Goal: Task Accomplishment & Management: Use online tool/utility

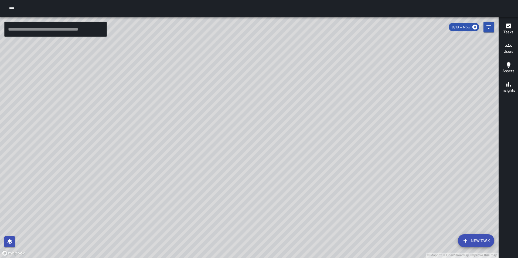
click at [174, 152] on div "© Mapbox © OpenStreetMap Improve this map" at bounding box center [249, 137] width 499 height 240
drag, startPoint x: 252, startPoint y: 153, endPoint x: 183, endPoint y: 260, distance: 127.8
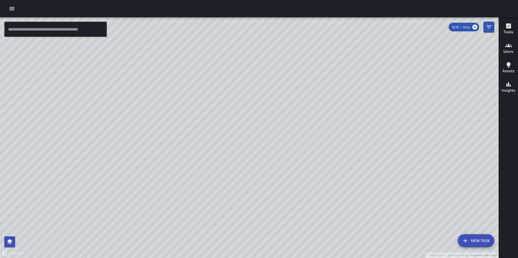
click at [183, 257] on html "© Mapbox © OpenStreetMap Improve this map ​ New Task 9/18 — Now Map Layers Task…" at bounding box center [259, 129] width 518 height 258
drag, startPoint x: 157, startPoint y: 234, endPoint x: 217, endPoint y: 153, distance: 100.7
click at [217, 153] on div "© Mapbox © OpenStreetMap Improve this map" at bounding box center [249, 137] width 499 height 240
click at [209, 178] on div "© Mapbox © OpenStreetMap Improve this map" at bounding box center [249, 137] width 499 height 240
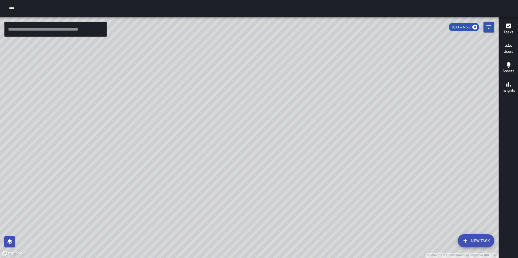
click at [209, 178] on div "© Mapbox © OpenStreetMap Improve this map" at bounding box center [249, 137] width 499 height 240
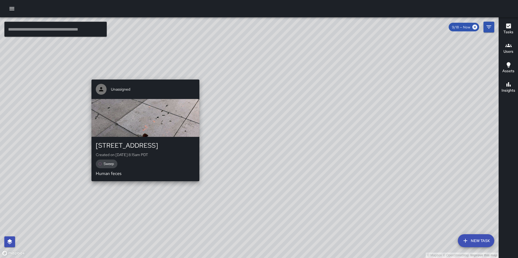
click at [146, 76] on div "© Mapbox © OpenStreetMap Improve this map Unassigned [STREET_ADDRESS] Created o…" at bounding box center [249, 137] width 499 height 240
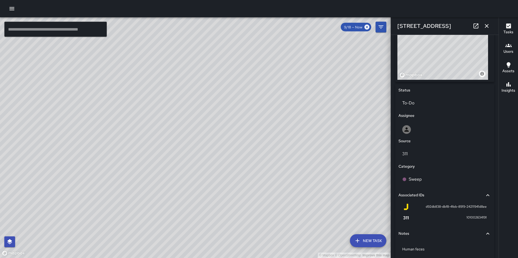
scroll to position [213, 0]
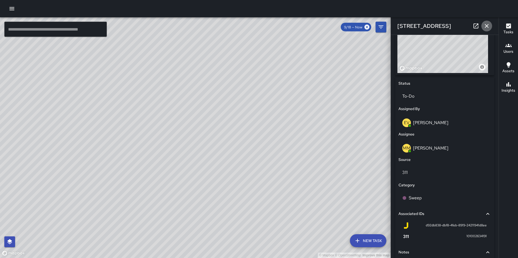
click at [490, 26] on icon "button" at bounding box center [487, 26] width 6 height 6
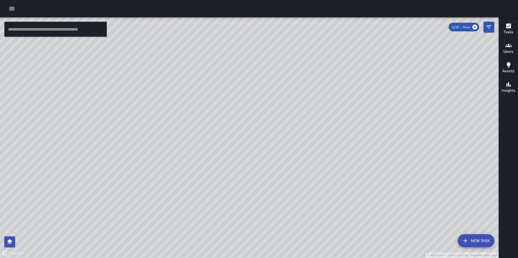
drag, startPoint x: 436, startPoint y: 59, endPoint x: 281, endPoint y: 81, distance: 156.8
click at [281, 81] on div "© Mapbox © OpenStreetMap Improve this map" at bounding box center [249, 137] width 499 height 240
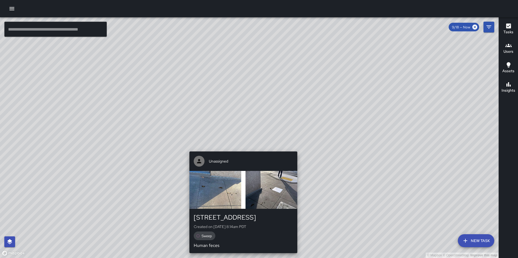
click at [241, 147] on div "© Mapbox © OpenStreetMap Improve this map Unassigned [STREET_ADDRESS] Created o…" at bounding box center [249, 137] width 499 height 240
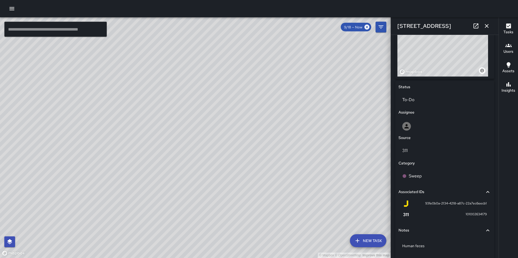
scroll to position [228, 0]
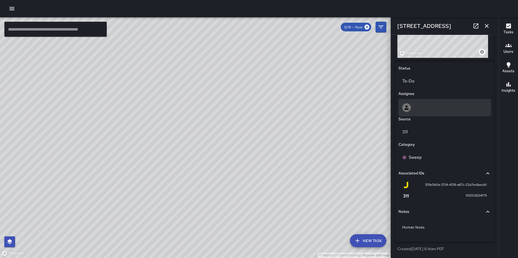
click at [441, 111] on div at bounding box center [445, 107] width 85 height 9
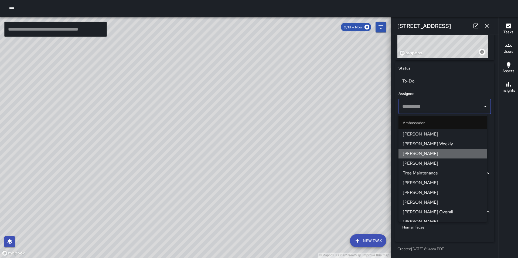
click at [445, 149] on li "[PERSON_NAME]" at bounding box center [443, 154] width 89 height 10
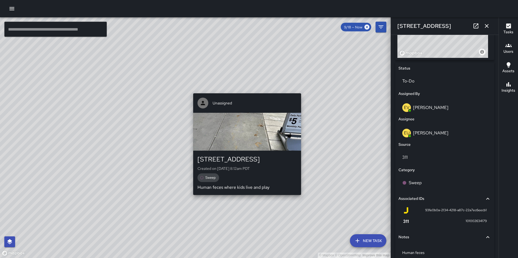
click at [245, 89] on div "© Mapbox © OpenStreetMap Improve this map Unassigned [STREET_ADDRESS] Created o…" at bounding box center [195, 137] width 391 height 240
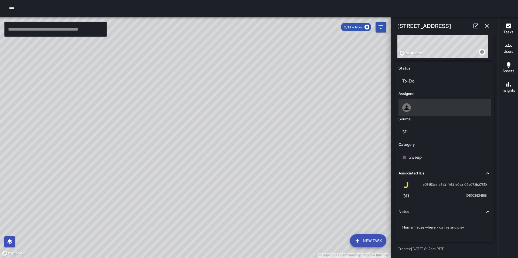
click at [419, 114] on div at bounding box center [445, 107] width 93 height 17
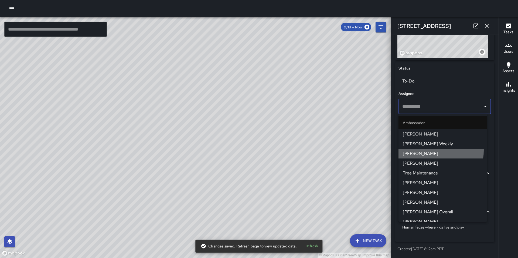
click at [423, 150] on li "[PERSON_NAME]" at bounding box center [443, 154] width 89 height 10
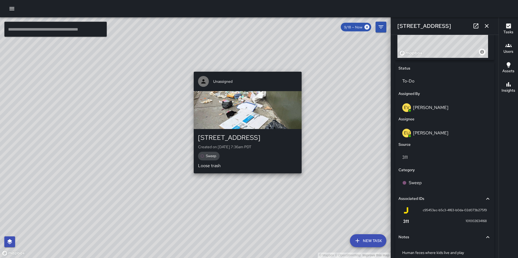
click at [247, 176] on div "© Mapbox © OpenStreetMap Improve this map Unassigned [STREET_ADDRESS] Created o…" at bounding box center [195, 137] width 391 height 240
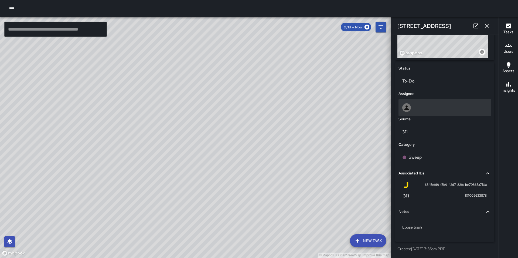
click at [409, 104] on icon at bounding box center [407, 107] width 6 height 6
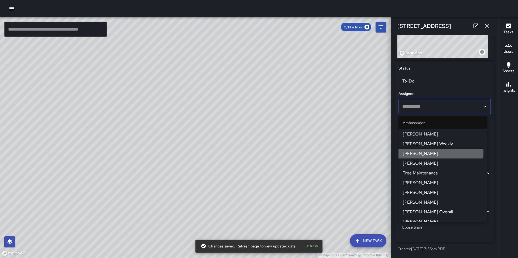
click at [421, 152] on span "[PERSON_NAME]" at bounding box center [443, 153] width 80 height 6
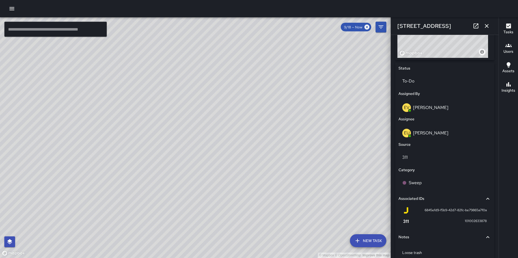
drag, startPoint x: 359, startPoint y: 154, endPoint x: 162, endPoint y: 173, distance: 197.6
click at [162, 173] on div "© Mapbox © OpenStreetMap Improve this map" at bounding box center [195, 137] width 391 height 240
drag, startPoint x: 344, startPoint y: 136, endPoint x: 255, endPoint y: 205, distance: 112.8
click at [255, 205] on div "© Mapbox © OpenStreetMap Improve this map" at bounding box center [195, 137] width 391 height 240
drag, startPoint x: 303, startPoint y: 116, endPoint x: 261, endPoint y: 209, distance: 101.8
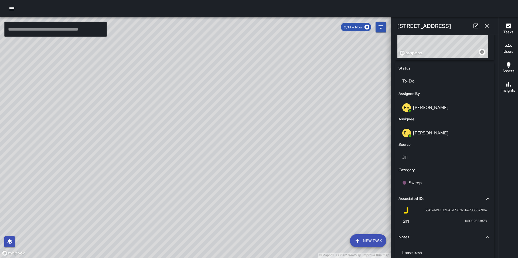
click at [261, 209] on div "© Mapbox © OpenStreetMap Improve this map" at bounding box center [195, 137] width 391 height 240
drag, startPoint x: 335, startPoint y: 176, endPoint x: 287, endPoint y: 193, distance: 51.2
click at [287, 193] on div "© Mapbox © OpenStreetMap Improve this map" at bounding box center [195, 137] width 391 height 240
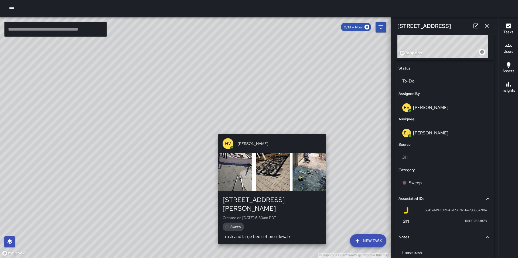
click at [329, 129] on div "© Mapbox © OpenStreetMap Improve this map HV [PERSON_NAME] [STREET_ADDRESS][PER…" at bounding box center [195, 137] width 391 height 240
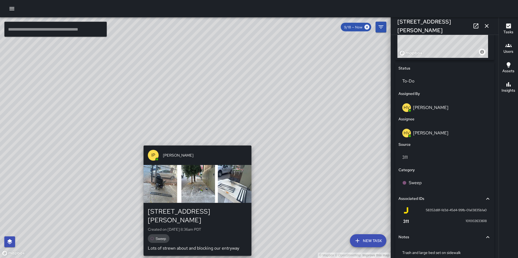
click at [194, 143] on div "IP [PERSON_NAME] [STREET_ADDRESS][PERSON_NAME] Created on [DATE] 8:36am PDT Swe…" at bounding box center [197, 200] width 112 height 114
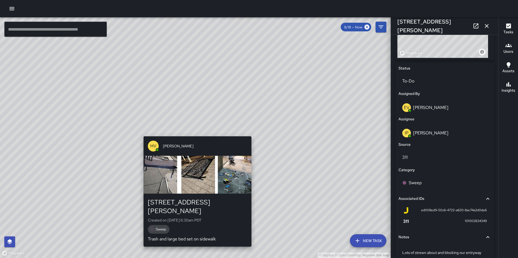
click at [193, 131] on div "© Mapbox © OpenStreetMap Improve this map HV [PERSON_NAME] [STREET_ADDRESS][PER…" at bounding box center [195, 137] width 391 height 240
type input "**********"
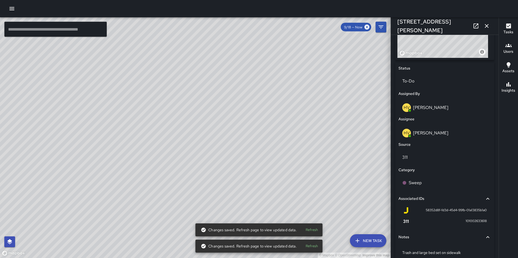
click at [104, 159] on div "© Mapbox © OpenStreetMap Improve this map" at bounding box center [195, 137] width 391 height 240
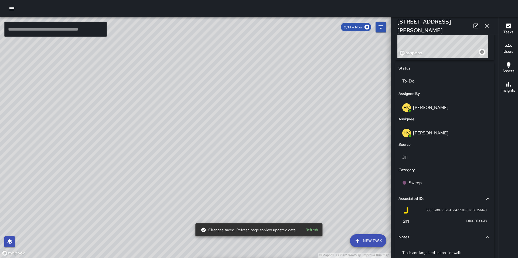
drag, startPoint x: 133, startPoint y: 161, endPoint x: 193, endPoint y: 147, distance: 61.4
click at [193, 147] on div "© Mapbox © OpenStreetMap Improve this map" at bounding box center [195, 137] width 391 height 240
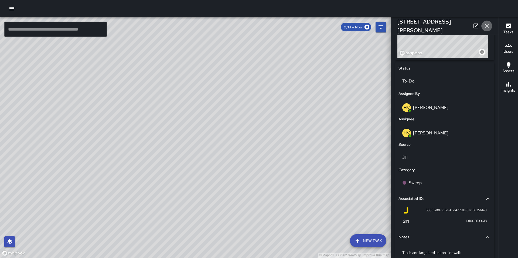
click at [489, 26] on icon "button" at bounding box center [487, 26] width 6 height 6
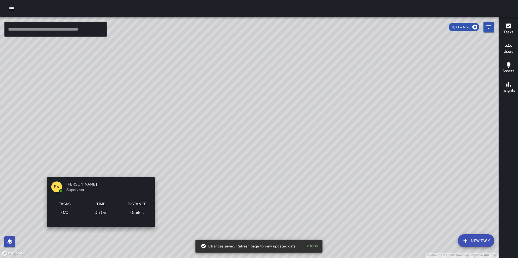
click at [44, 168] on div "© Mapbox © OpenStreetMap Improve this map EV [PERSON_NAME] Supervisor Tasks 0 /…" at bounding box center [249, 137] width 499 height 240
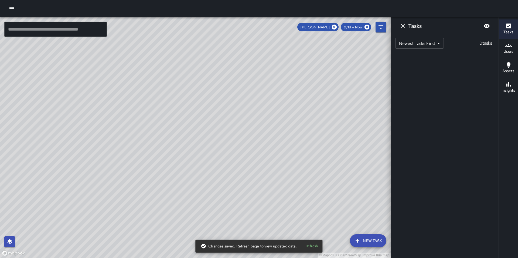
drag, startPoint x: 176, startPoint y: 161, endPoint x: 188, endPoint y: 157, distance: 13.1
click at [188, 157] on div "© Mapbox © OpenStreetMap Improve this map" at bounding box center [195, 137] width 391 height 240
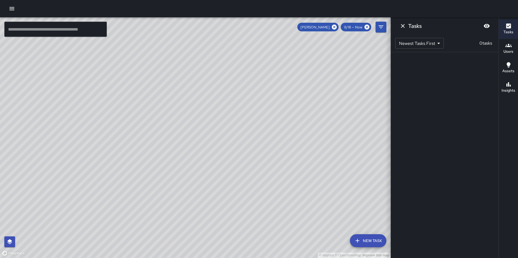
drag, startPoint x: 146, startPoint y: 163, endPoint x: 212, endPoint y: 106, distance: 86.7
click at [212, 106] on div "© Mapbox © OpenStreetMap Improve this map" at bounding box center [195, 137] width 391 height 240
